Goal: Transaction & Acquisition: Purchase product/service

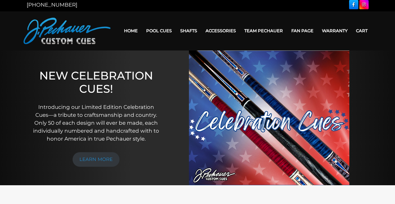
scroll to position [3, 0]
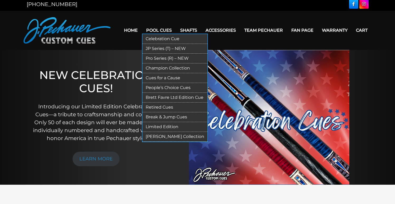
click at [153, 29] on link "Pool Cues" at bounding box center [159, 30] width 34 height 13
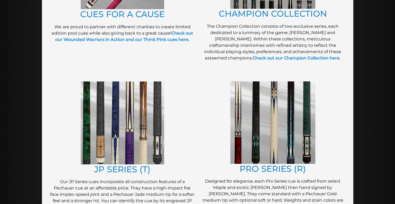
scroll to position [209, 0]
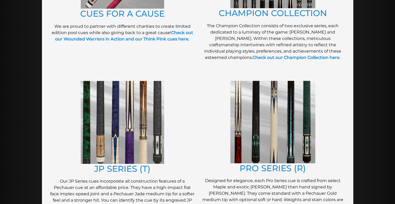
click at [136, 127] on img at bounding box center [122, 122] width 83 height 83
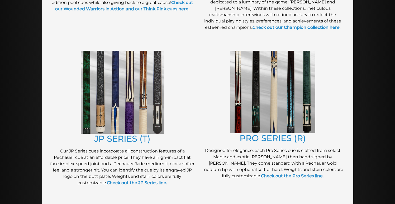
scroll to position [242, 0]
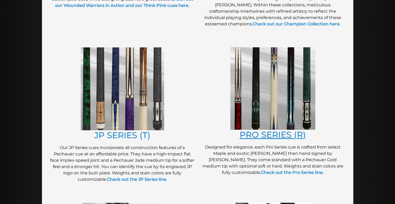
click at [268, 131] on link "PRO SERIES (R)" at bounding box center [273, 134] width 66 height 10
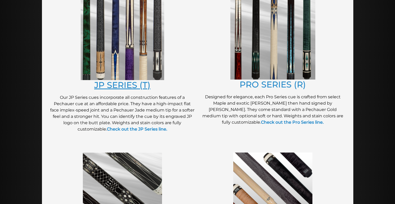
scroll to position [267, 0]
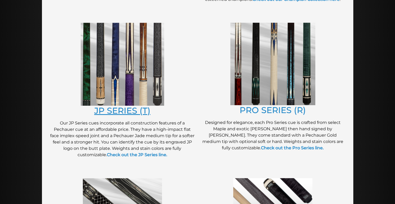
click at [130, 109] on link "JP SERIES (T)" at bounding box center [122, 110] width 56 height 10
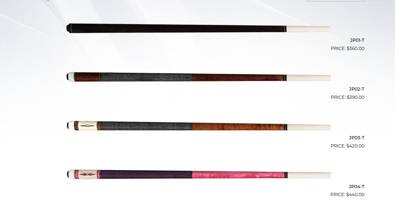
scroll to position [165, 0]
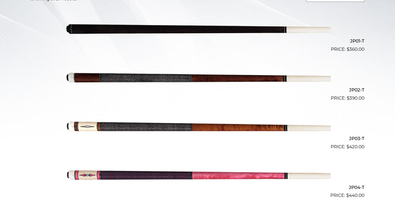
click at [130, 78] on img at bounding box center [197, 77] width 267 height 44
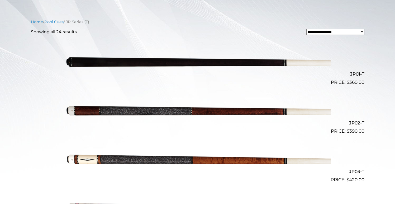
scroll to position [98, 0]
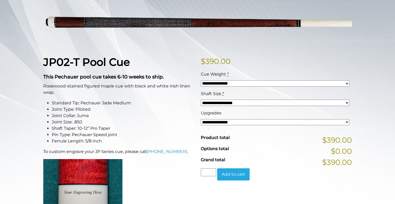
scroll to position [88, 0]
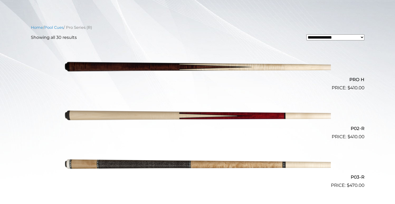
scroll to position [172, 0]
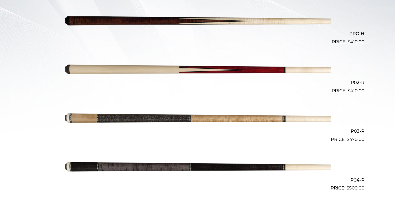
click at [192, 68] on img at bounding box center [197, 70] width 267 height 44
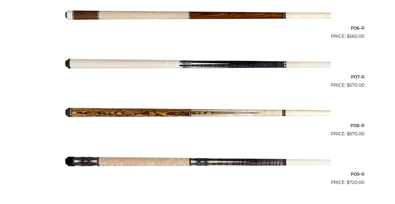
scroll to position [422, 0]
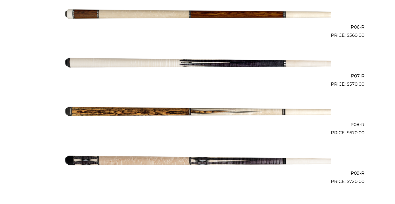
click at [119, 111] on img at bounding box center [197, 112] width 267 height 44
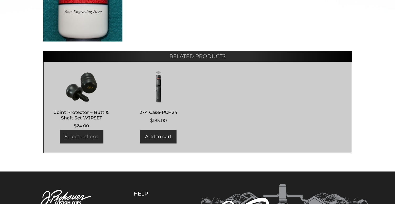
scroll to position [295, 0]
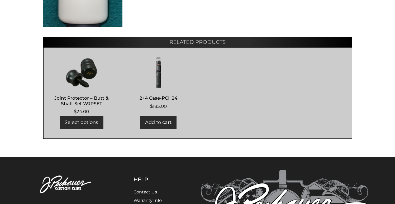
scroll to position [376, 0]
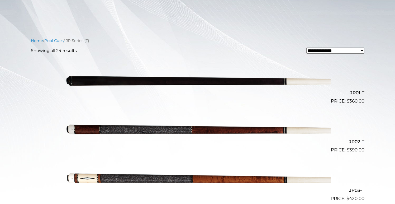
scroll to position [140, 0]
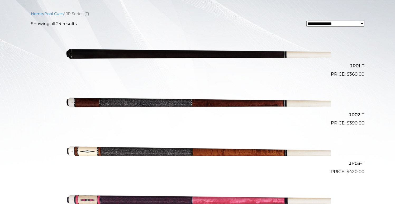
click at [132, 100] on img at bounding box center [197, 102] width 267 height 44
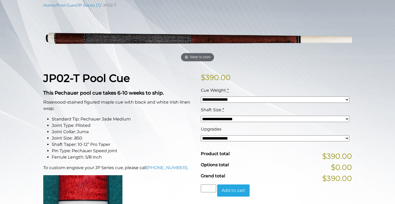
scroll to position [85, 0]
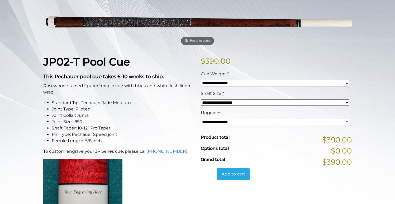
click at [215, 123] on select "**********" at bounding box center [275, 122] width 149 height 6
click at [226, 84] on select "**********" at bounding box center [275, 83] width 149 height 6
drag, startPoint x: 199, startPoint y: 102, endPoint x: 208, endPoint y: 101, distance: 9.0
click at [208, 101] on select "**********" at bounding box center [275, 102] width 149 height 6
click at [222, 119] on select "**********" at bounding box center [275, 122] width 149 height 6
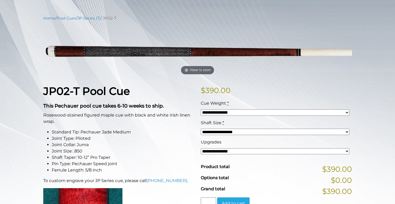
scroll to position [0, 0]
